Goal: Transaction & Acquisition: Purchase product/service

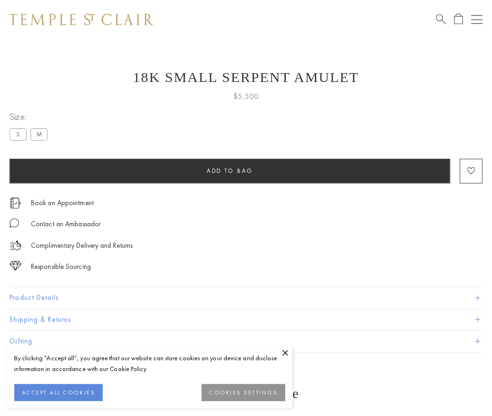
scroll to position [37, 0]
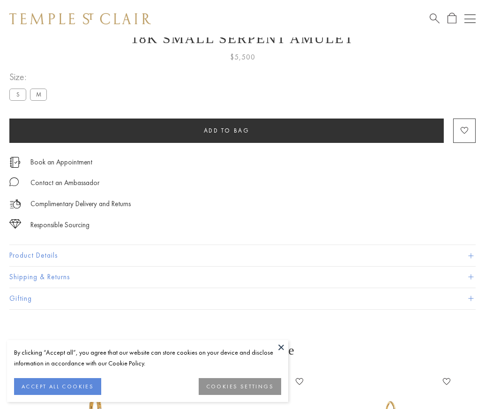
click at [226, 130] on span "Add to bag" at bounding box center [227, 130] width 46 height 8
